Goal: Task Accomplishment & Management: Manage account settings

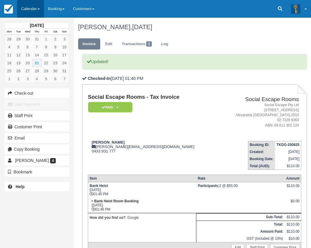
click at [29, 7] on link "Calendar" at bounding box center [30, 9] width 27 height 18
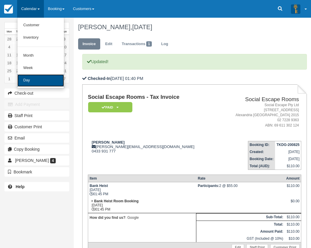
click at [29, 78] on link "Day" at bounding box center [40, 80] width 47 height 12
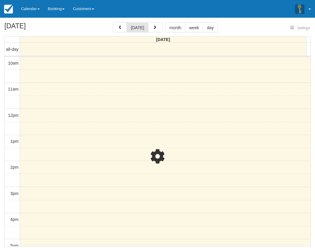
select select
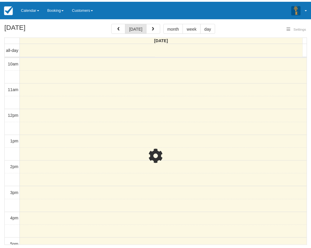
scroll to position [136, 0]
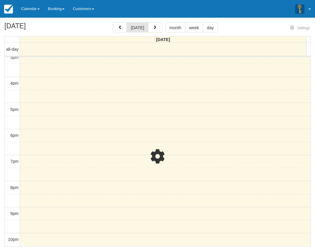
select select
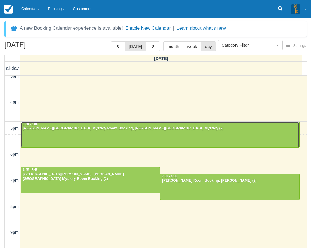
click at [60, 133] on div at bounding box center [160, 134] width 278 height 25
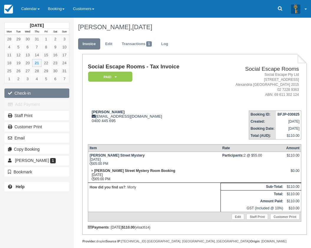
click at [34, 93] on button "Check-in" at bounding box center [36, 92] width 65 height 9
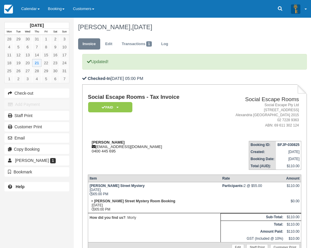
click at [95, 142] on strong "Ash Myburgh" at bounding box center [108, 142] width 33 height 4
drag, startPoint x: 95, startPoint y: 142, endPoint x: 103, endPoint y: 141, distance: 8.0
click at [103, 141] on strong "Ash Myburgh" at bounding box center [108, 142] width 33 height 4
click at [31, 10] on link "Calendar" at bounding box center [30, 9] width 27 height 18
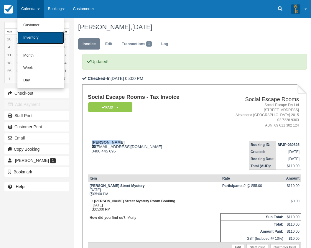
click at [31, 39] on link "Inventory" at bounding box center [40, 38] width 47 height 12
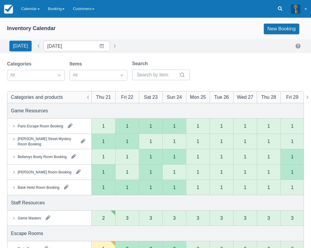
scroll to position [118, 0]
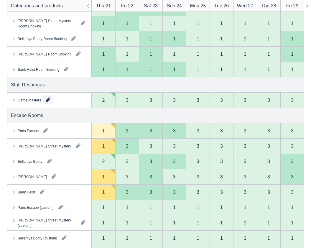
click at [47, 100] on button "button" at bounding box center [47, 99] width 9 height 9
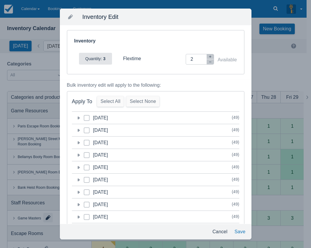
scroll to position [0, 0]
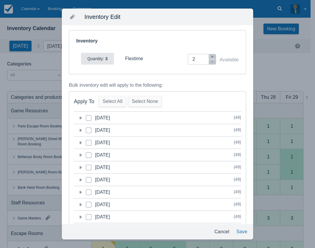
click at [80, 118] on icon at bounding box center [81, 117] width 2 height 3
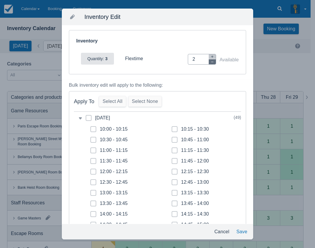
click at [211, 62] on icon "button" at bounding box center [213, 62] width 4 height 4
type input "0"
click at [219, 229] on button "Cancel" at bounding box center [222, 231] width 20 height 11
